Goal: Consume media (video, audio)

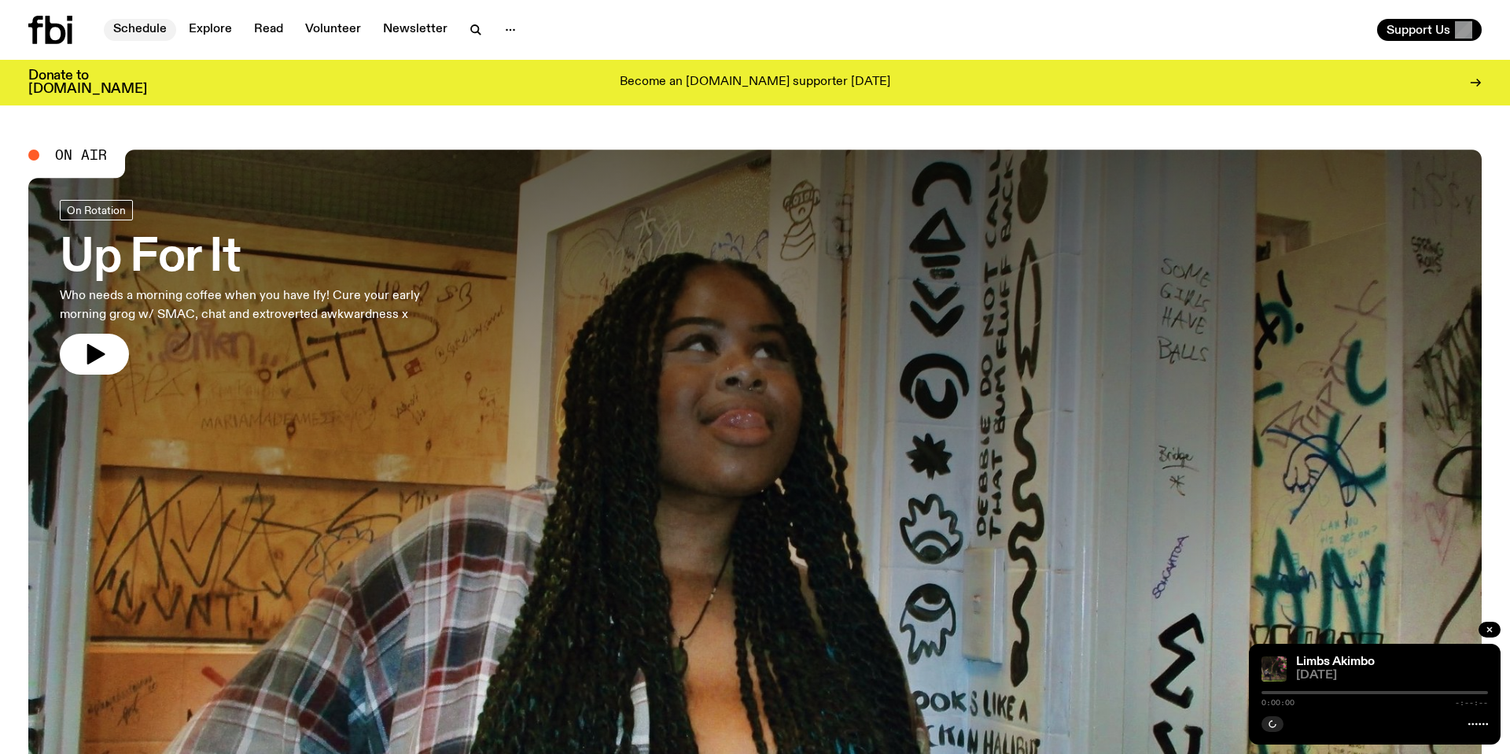
click at [155, 31] on link "Schedule" at bounding box center [140, 30] width 72 height 22
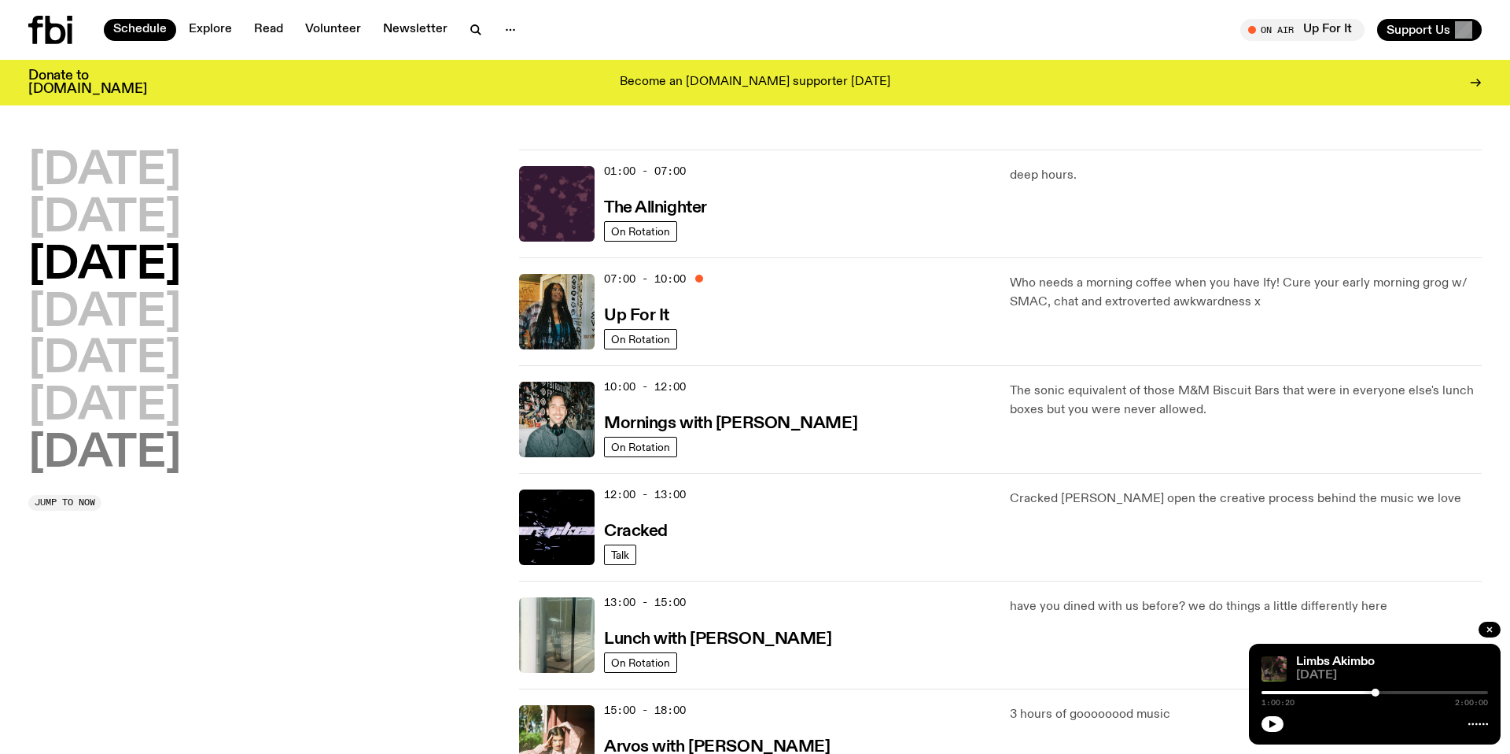
click at [119, 476] on h2 "[DATE]" at bounding box center [104, 454] width 153 height 44
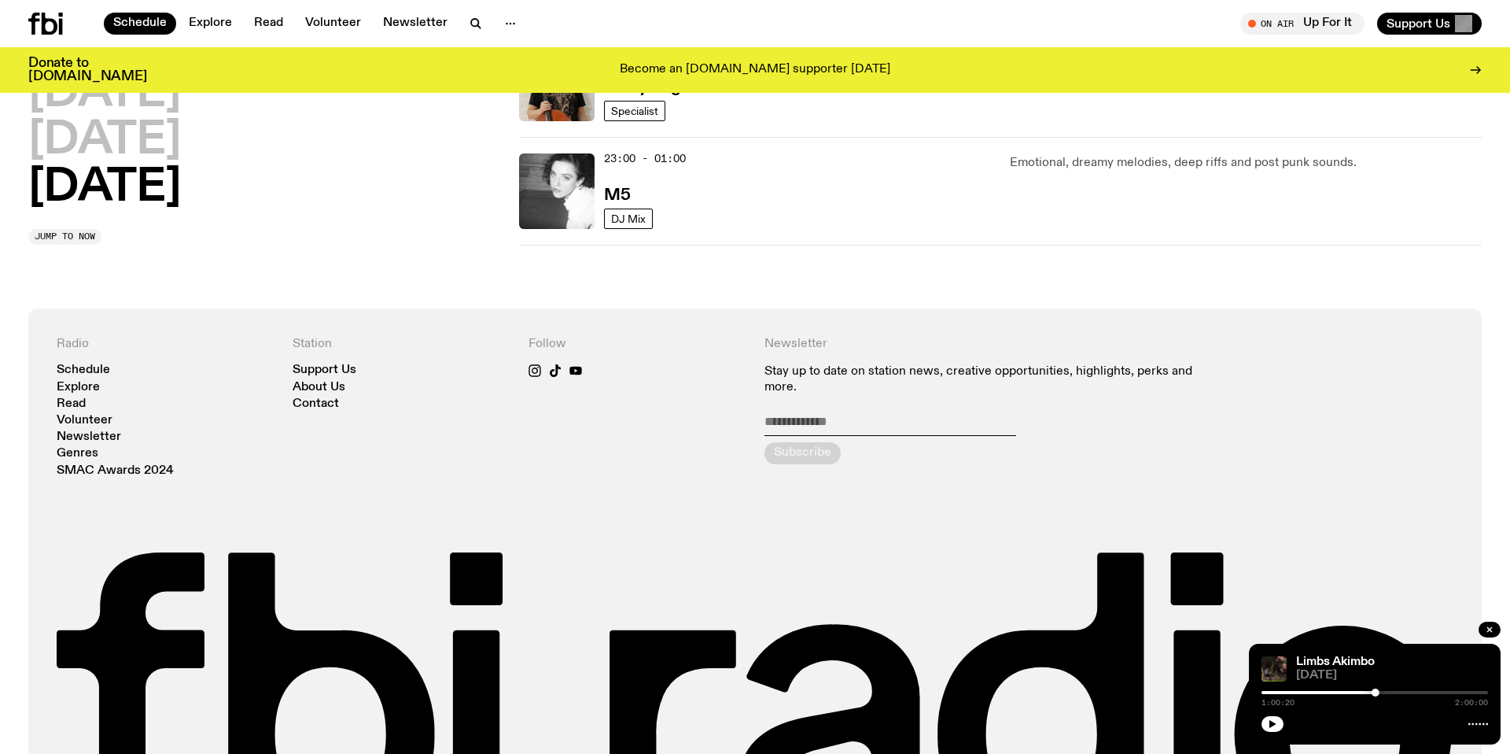
scroll to position [1205, 0]
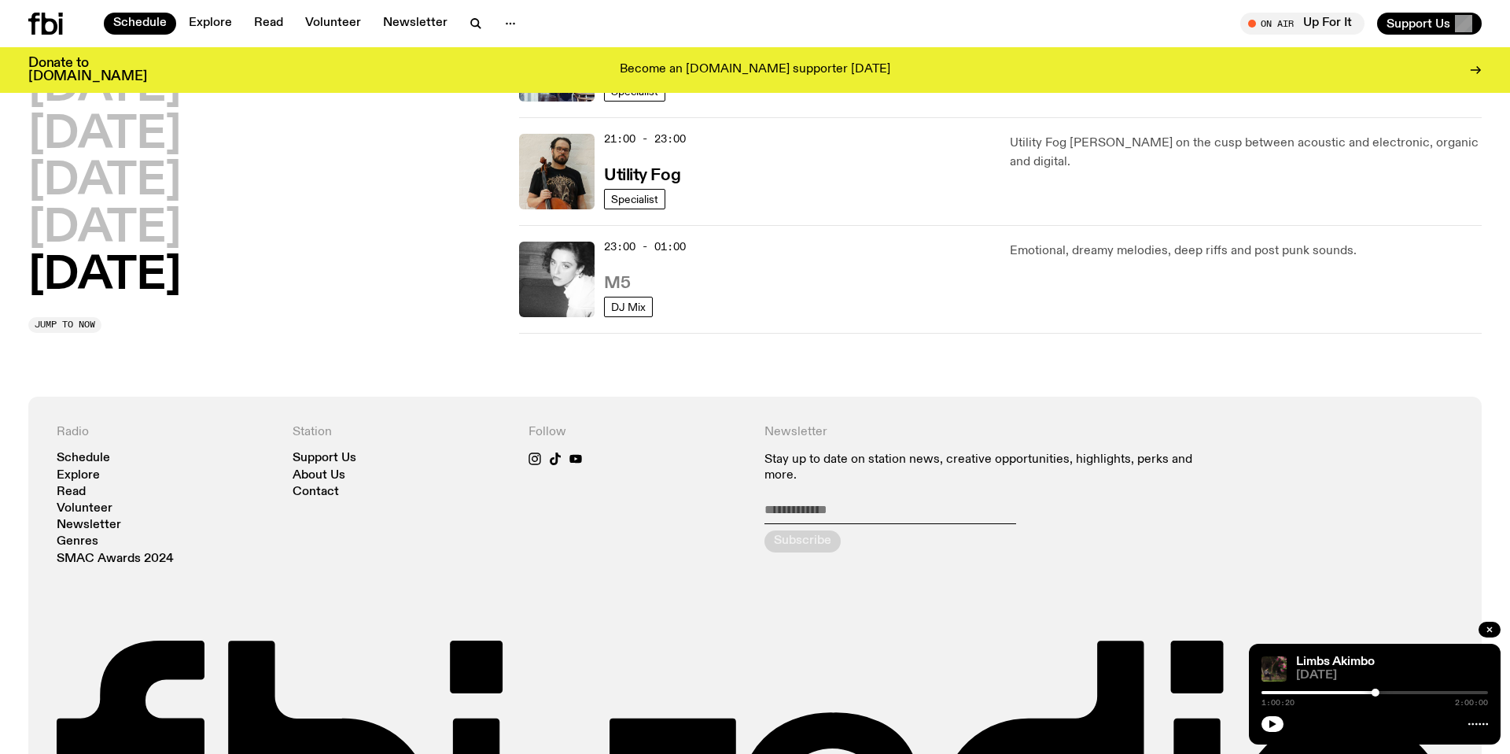
click at [618, 280] on h3 "M5" at bounding box center [617, 283] width 26 height 17
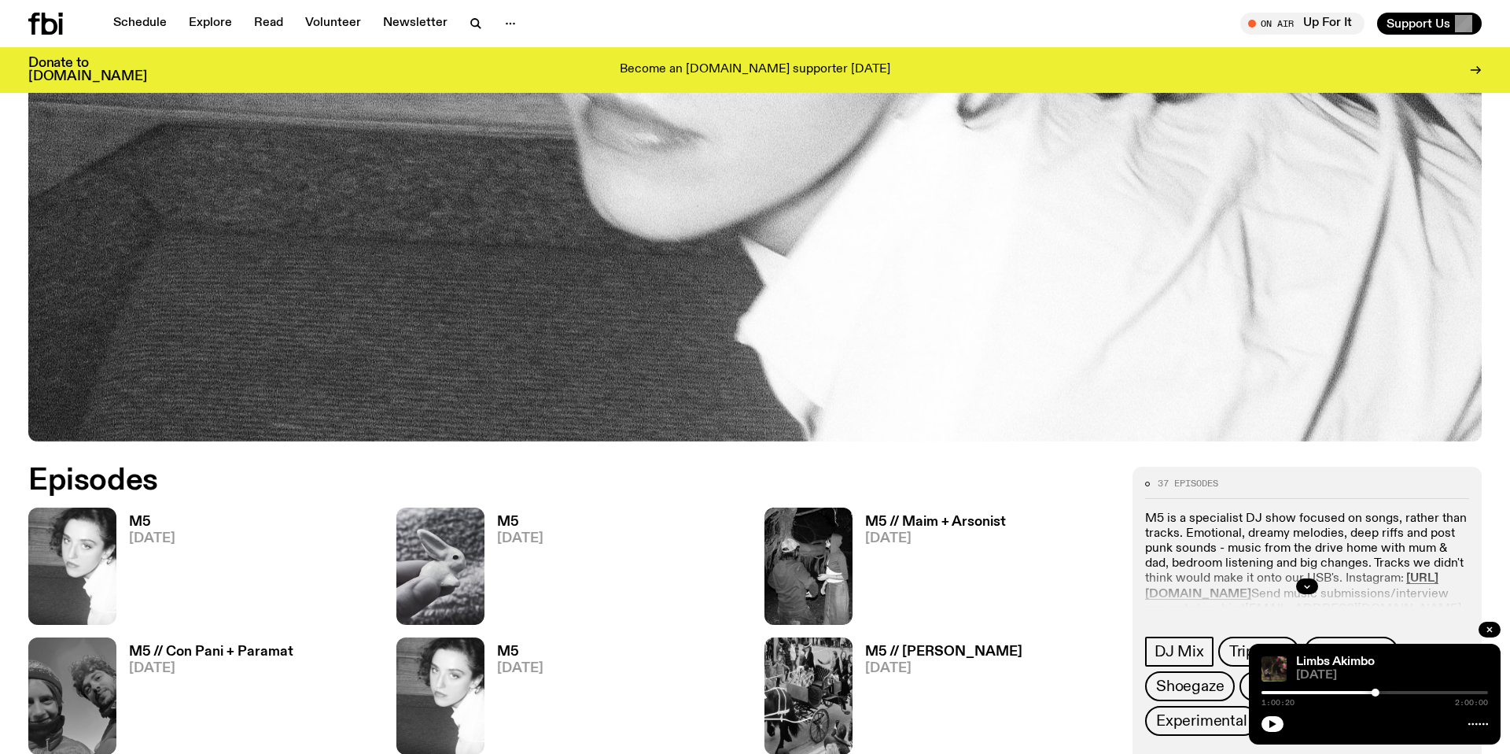
scroll to position [562, 0]
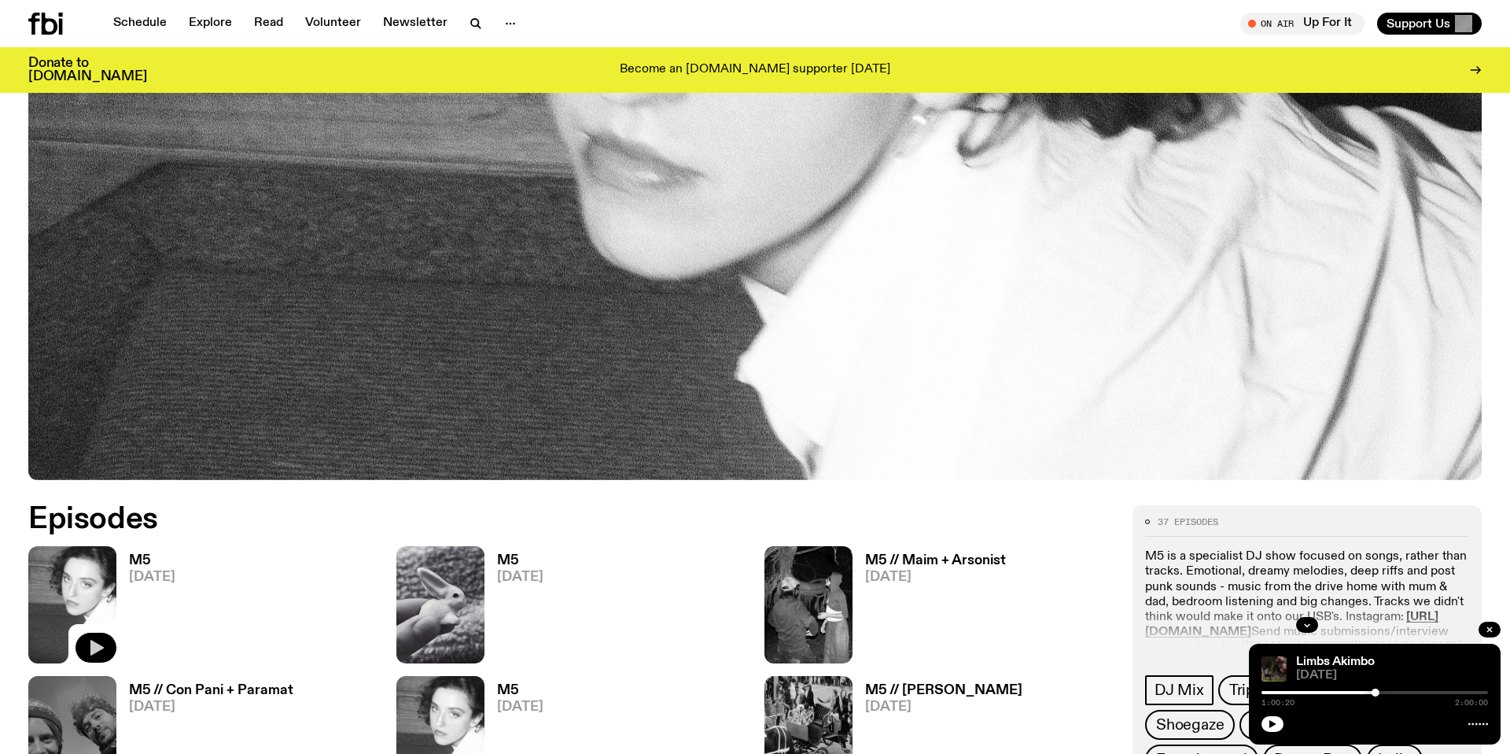
click at [100, 638] on icon "button" at bounding box center [96, 647] width 19 height 19
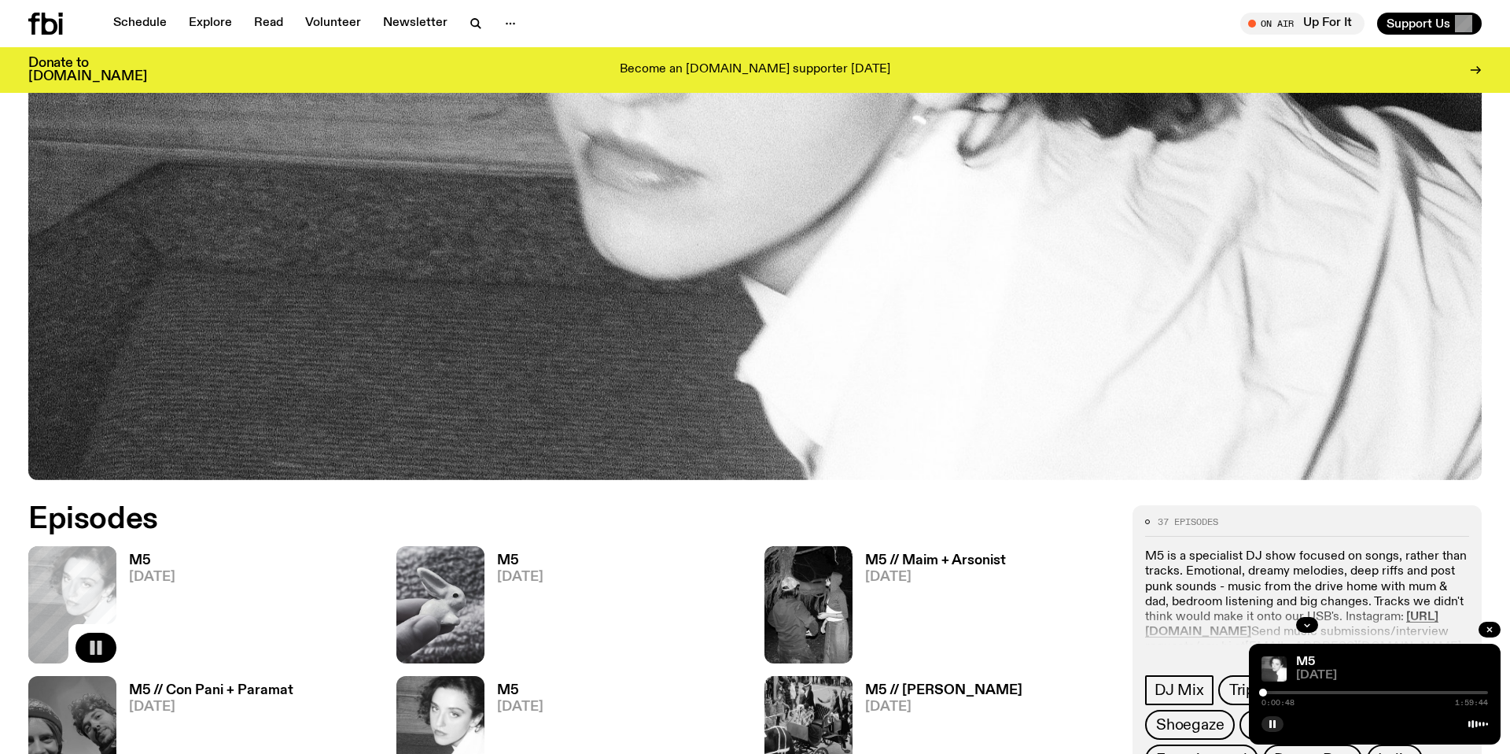
click at [93, 647] on rect "button" at bounding box center [92, 647] width 5 height 14
click at [1274, 721] on rect "button" at bounding box center [1275, 724] width 2 height 8
click at [99, 644] on icon "button" at bounding box center [96, 647] width 19 height 19
click at [1287, 691] on div at bounding box center [1375, 692] width 227 height 3
click at [1276, 719] on icon "button" at bounding box center [1272, 723] width 9 height 9
